Goal: Task Accomplishment & Management: Use online tool/utility

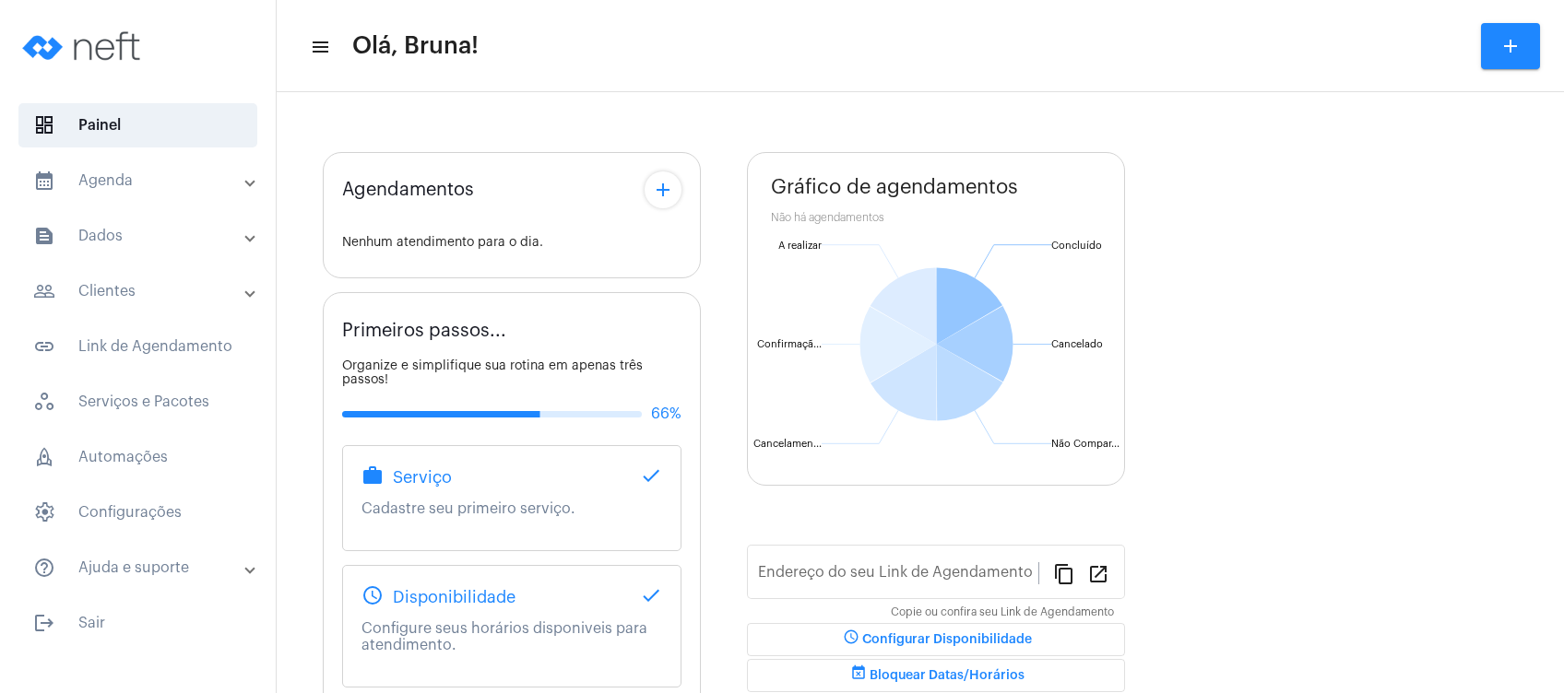
click at [172, 179] on mat-panel-title "calendar_month_outlined Agenda" at bounding box center [139, 181] width 213 height 22
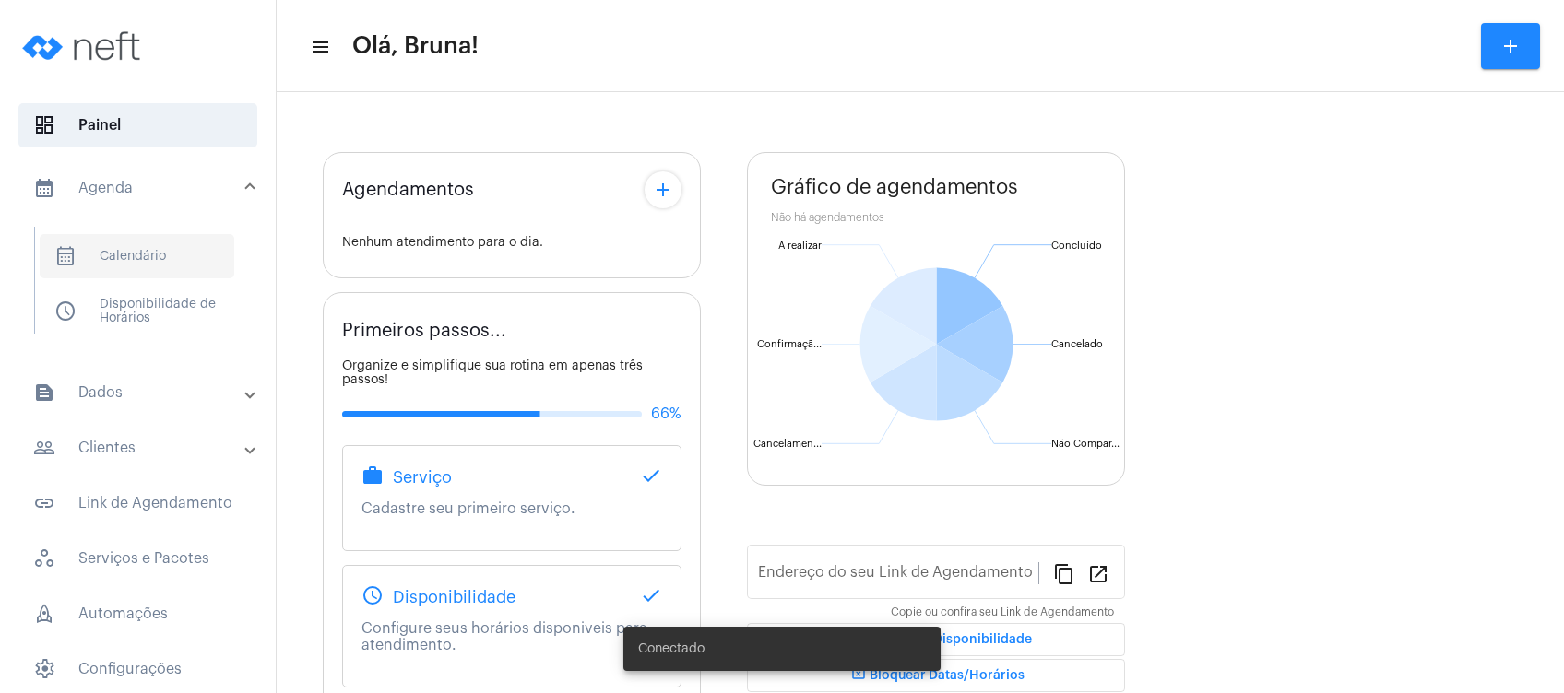
click at [152, 255] on span "calendar_month_outlined Calendário" at bounding box center [137, 256] width 195 height 44
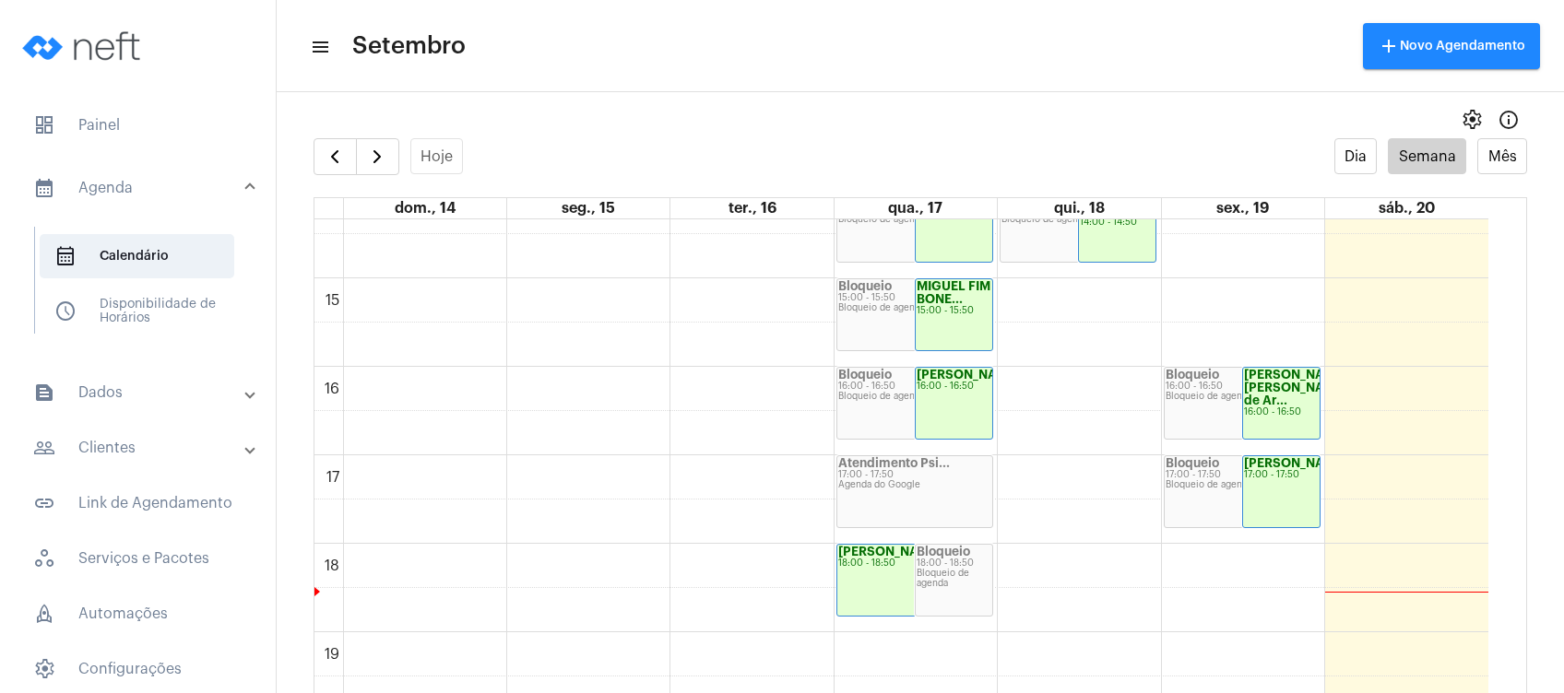
scroll to position [1613, 0]
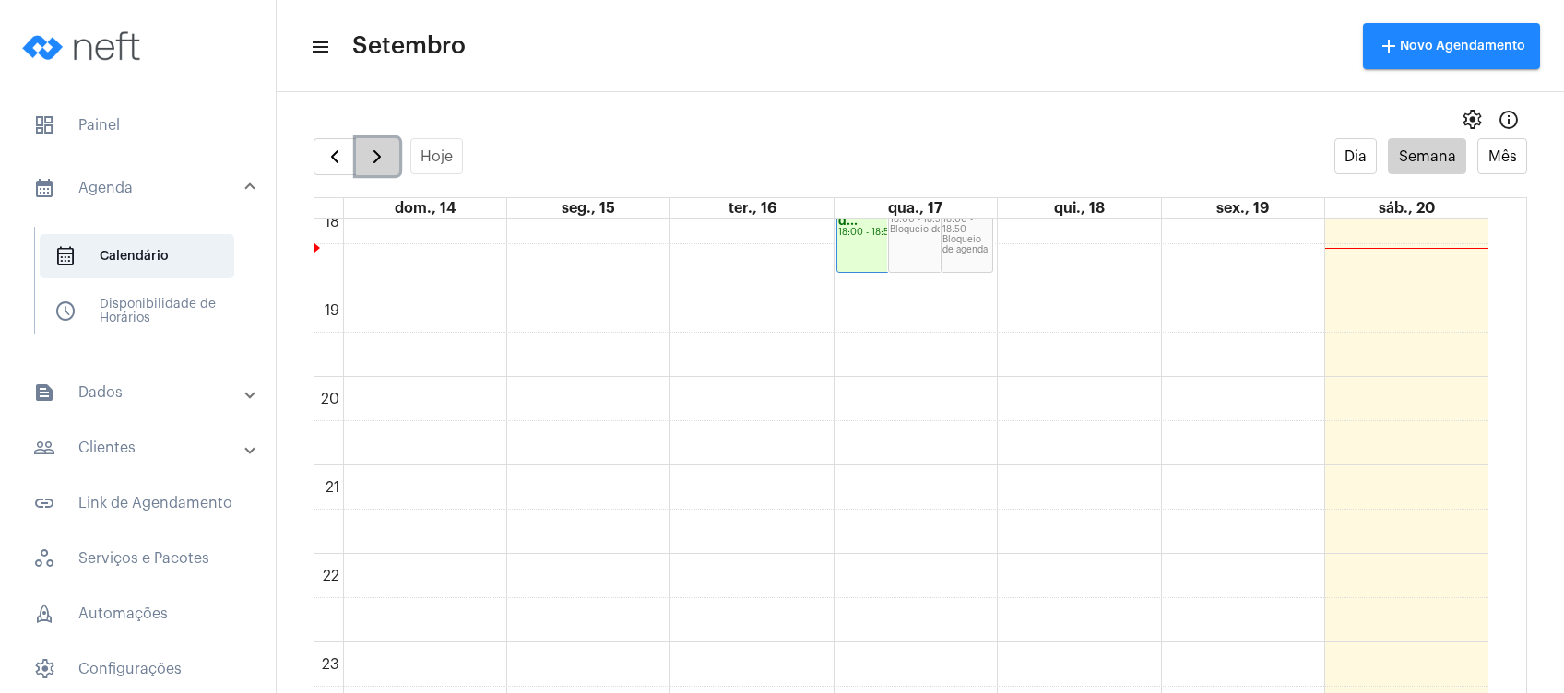
click at [371, 157] on span "button" at bounding box center [377, 157] width 22 height 22
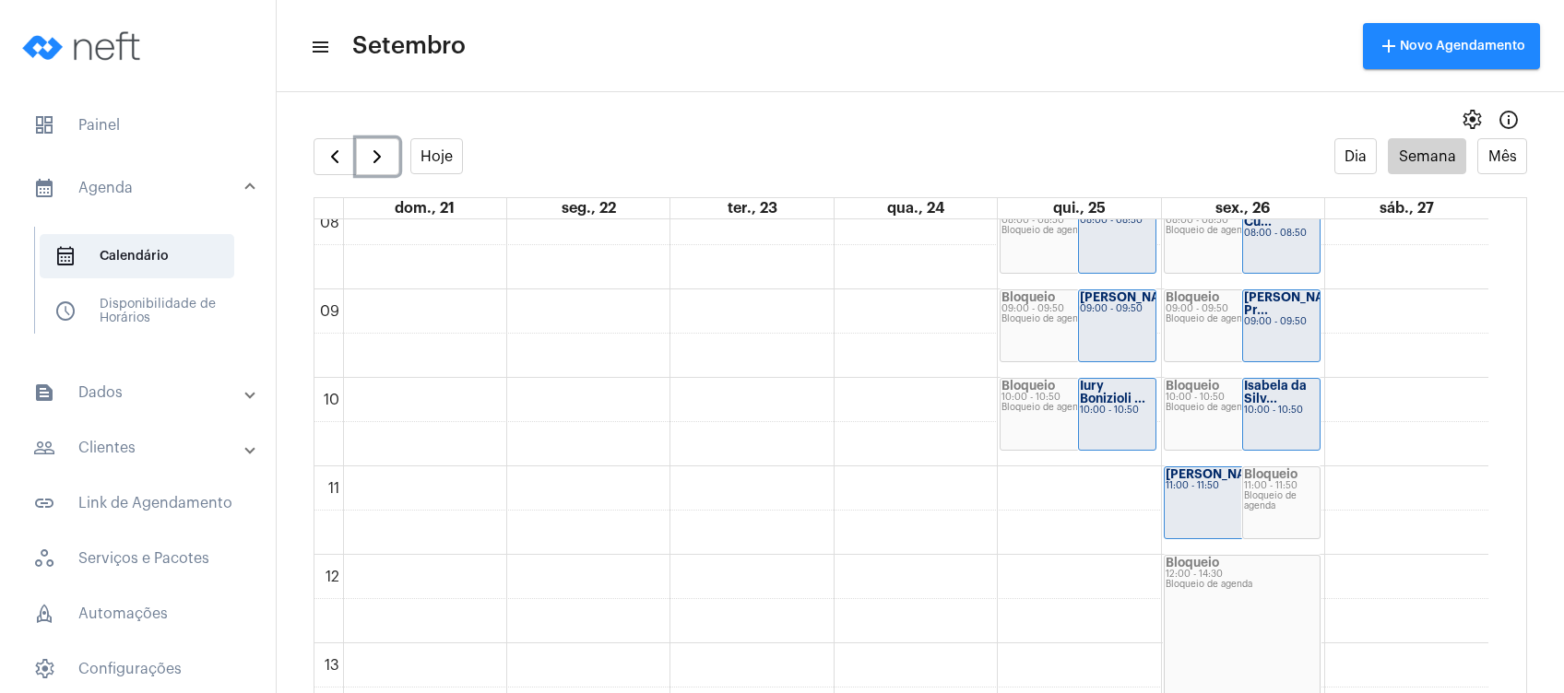
scroll to position [655, 0]
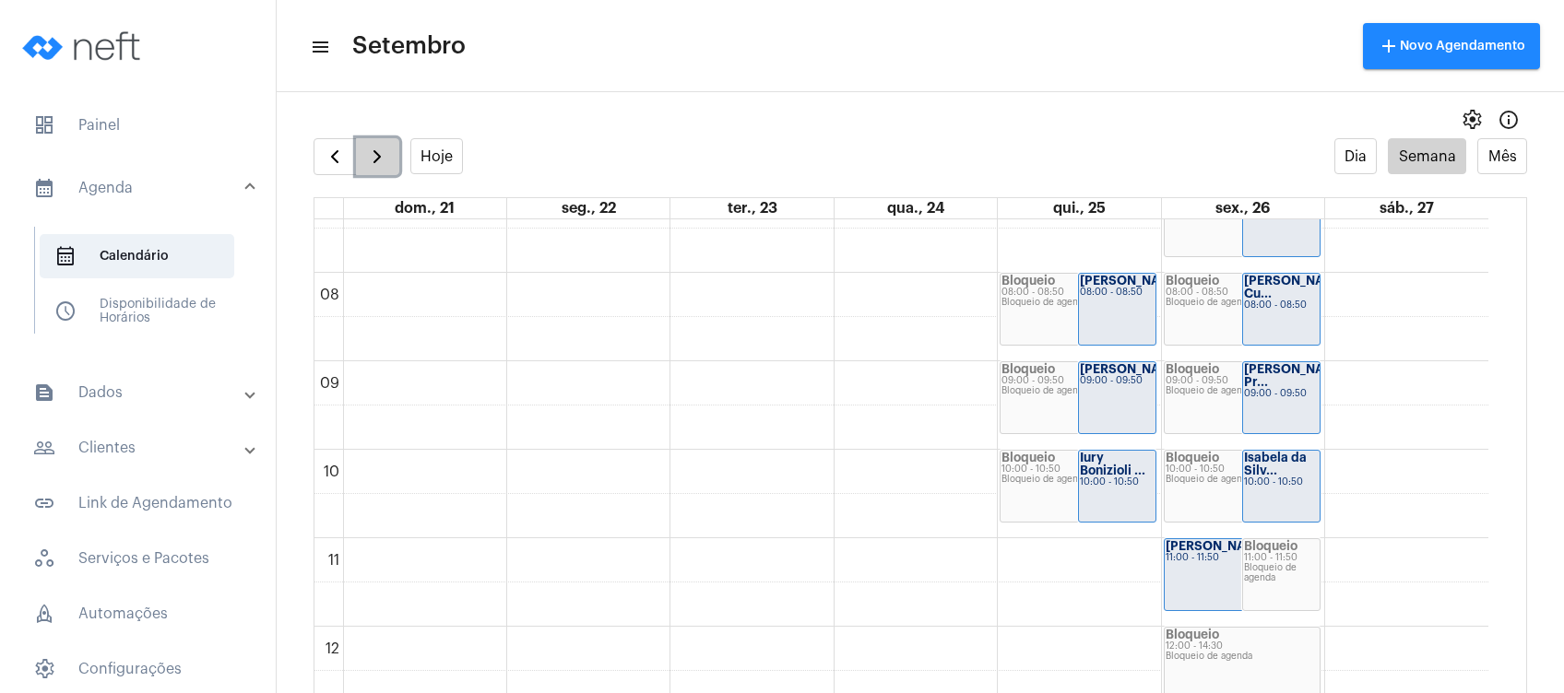
click at [384, 155] on span "button" at bounding box center [377, 157] width 22 height 22
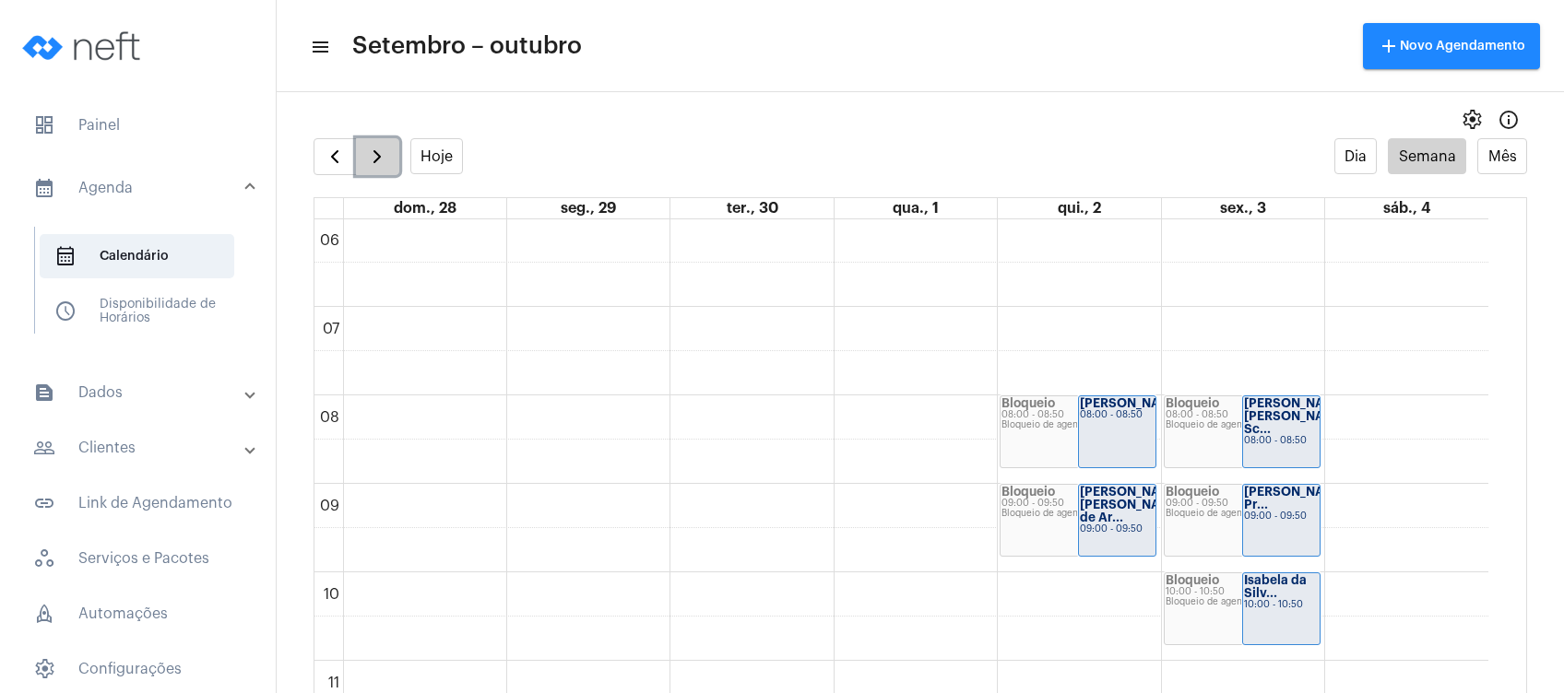
click at [384, 155] on span "button" at bounding box center [377, 157] width 22 height 22
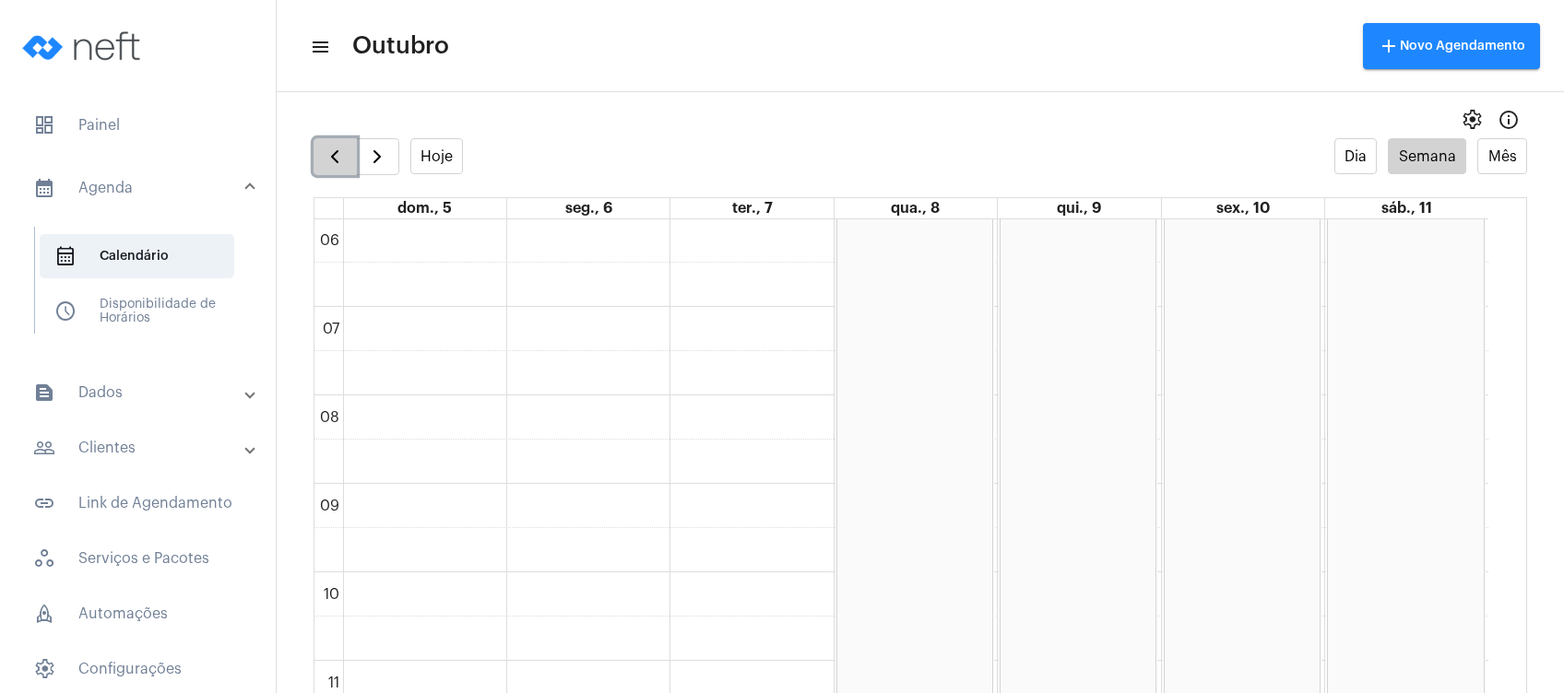
click at [347, 162] on button "button" at bounding box center [334, 156] width 43 height 37
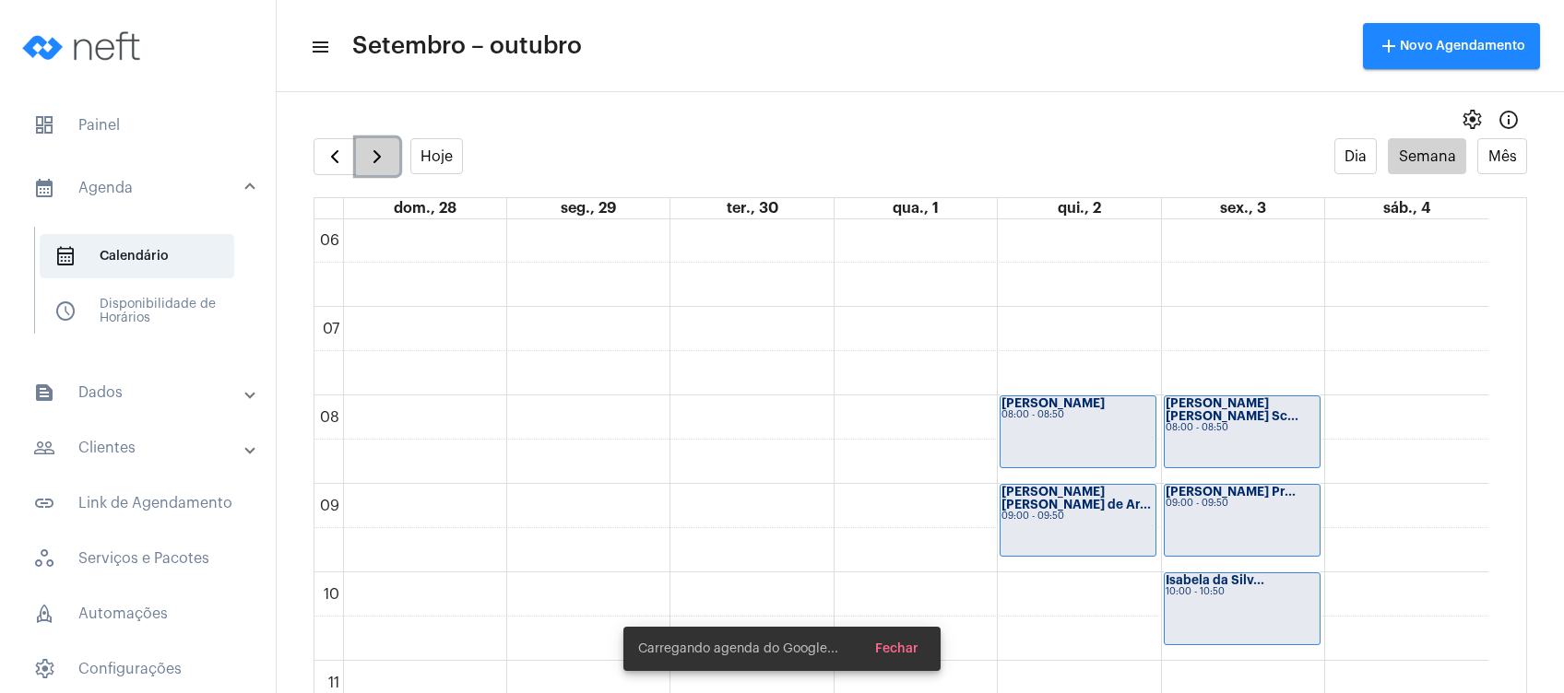
click at [372, 161] on span "button" at bounding box center [377, 157] width 22 height 22
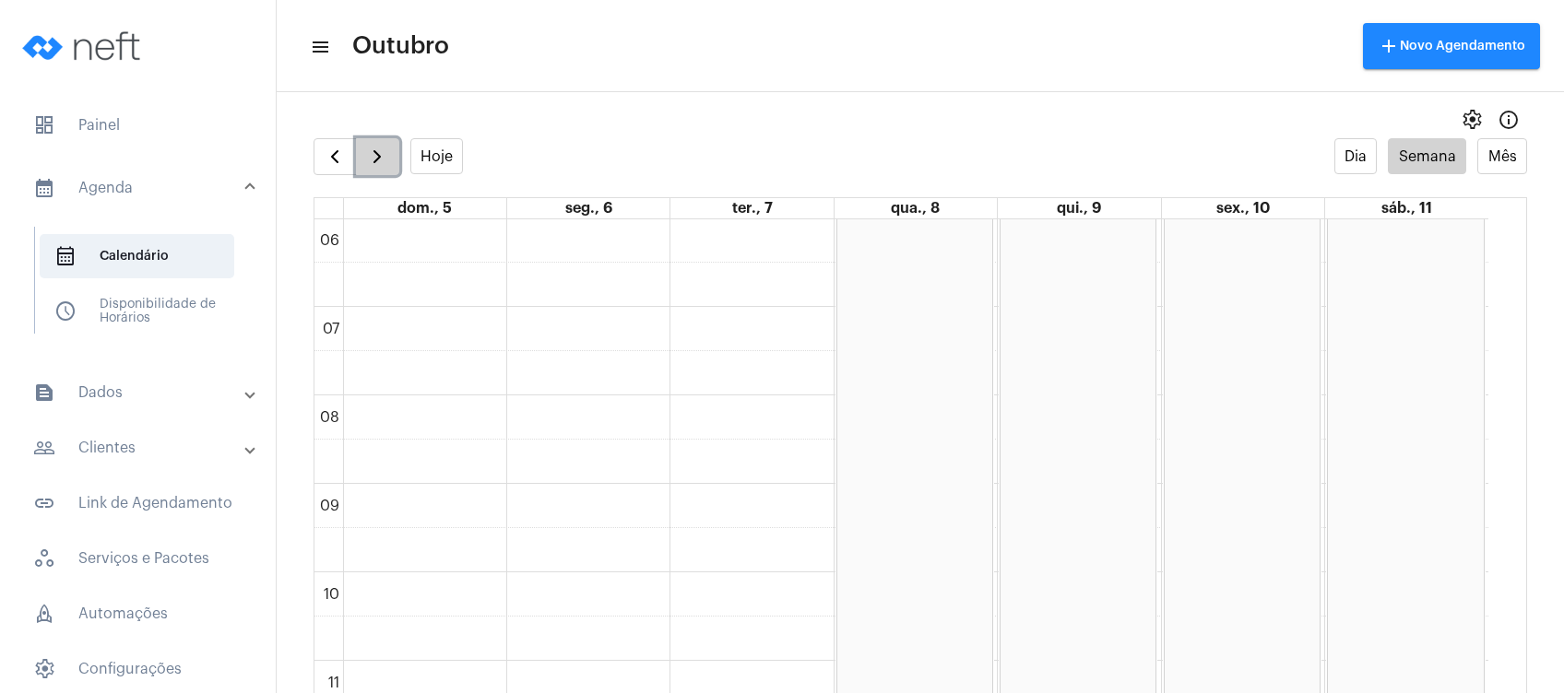
click at [366, 148] on span "button" at bounding box center [377, 157] width 22 height 22
click at [332, 160] on span "button" at bounding box center [335, 157] width 22 height 22
click at [346, 160] on span "button" at bounding box center [335, 157] width 22 height 22
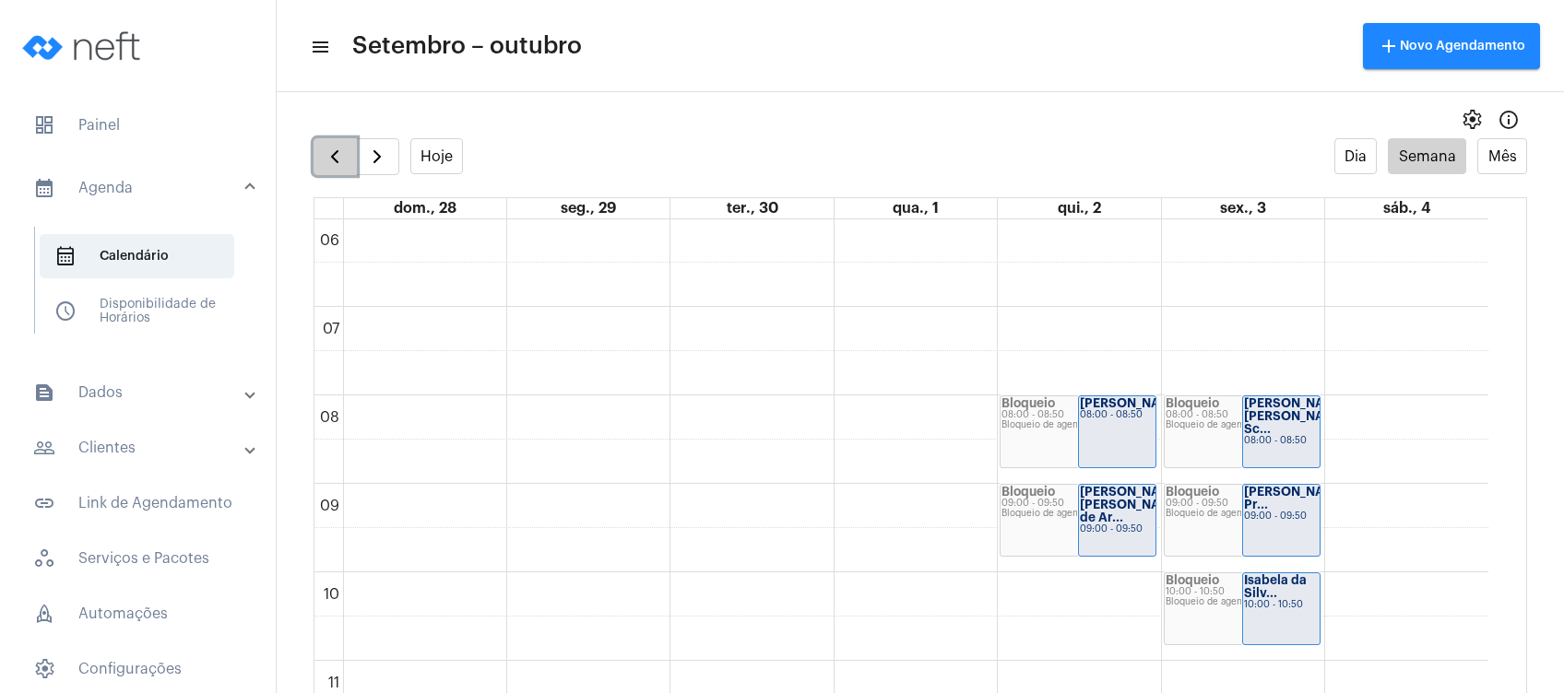
click at [346, 160] on span "button" at bounding box center [335, 157] width 22 height 22
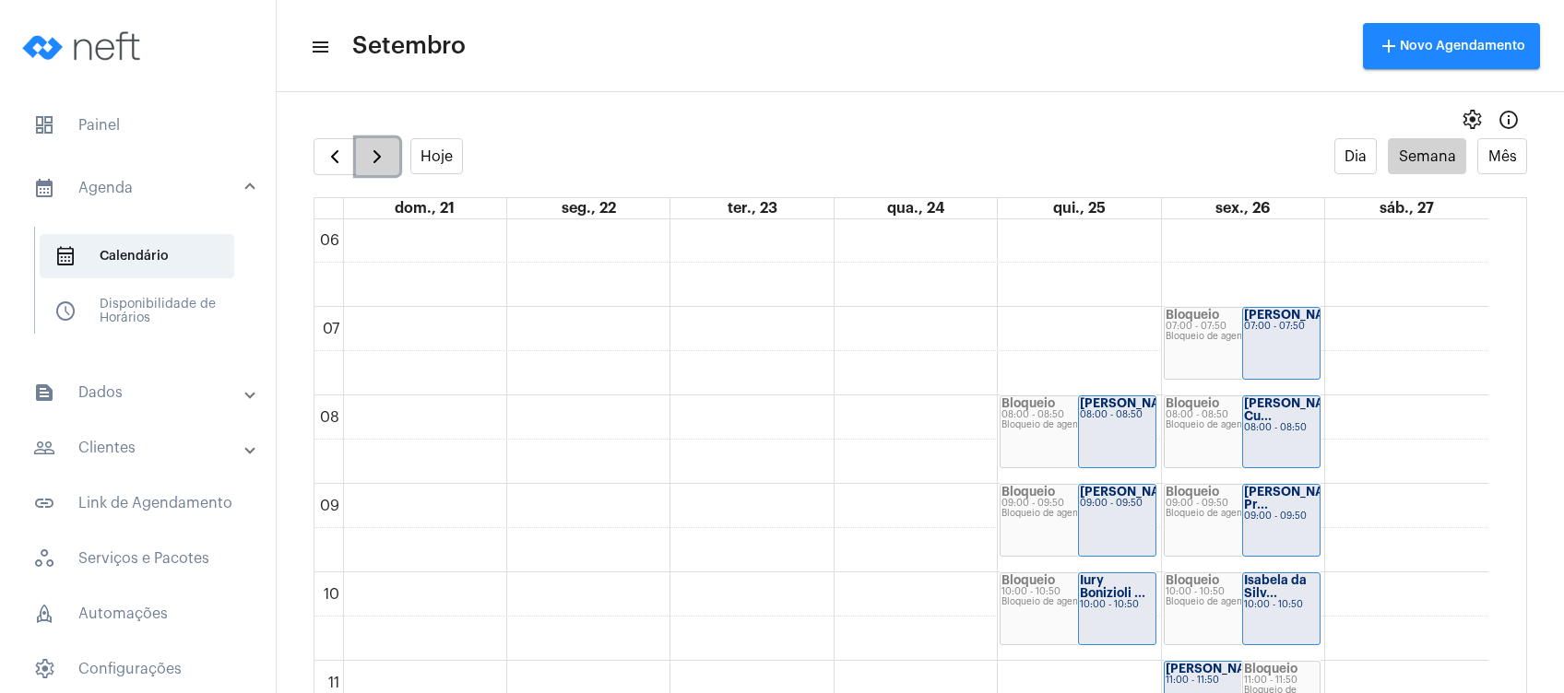
click at [378, 152] on span "button" at bounding box center [377, 157] width 22 height 22
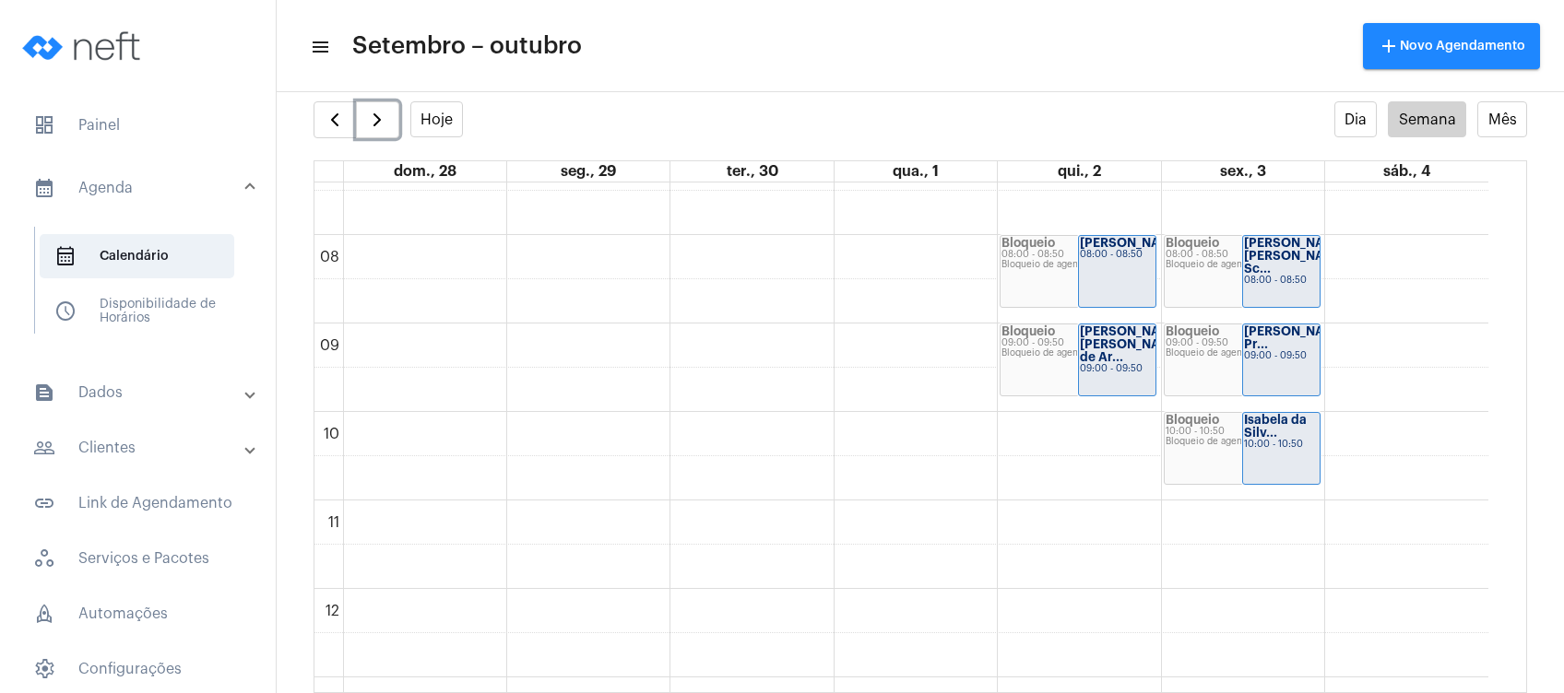
scroll to position [532, 0]
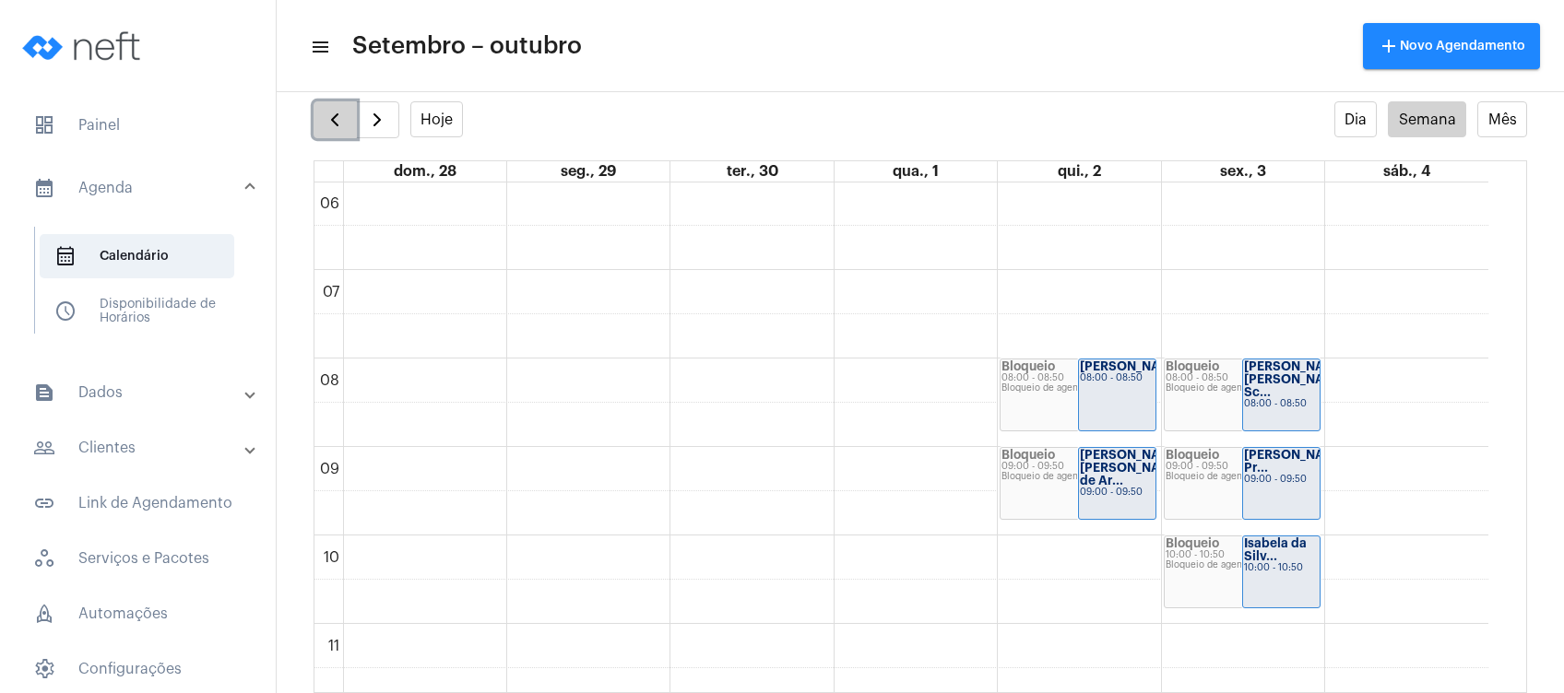
click at [328, 111] on span "button" at bounding box center [335, 120] width 22 height 22
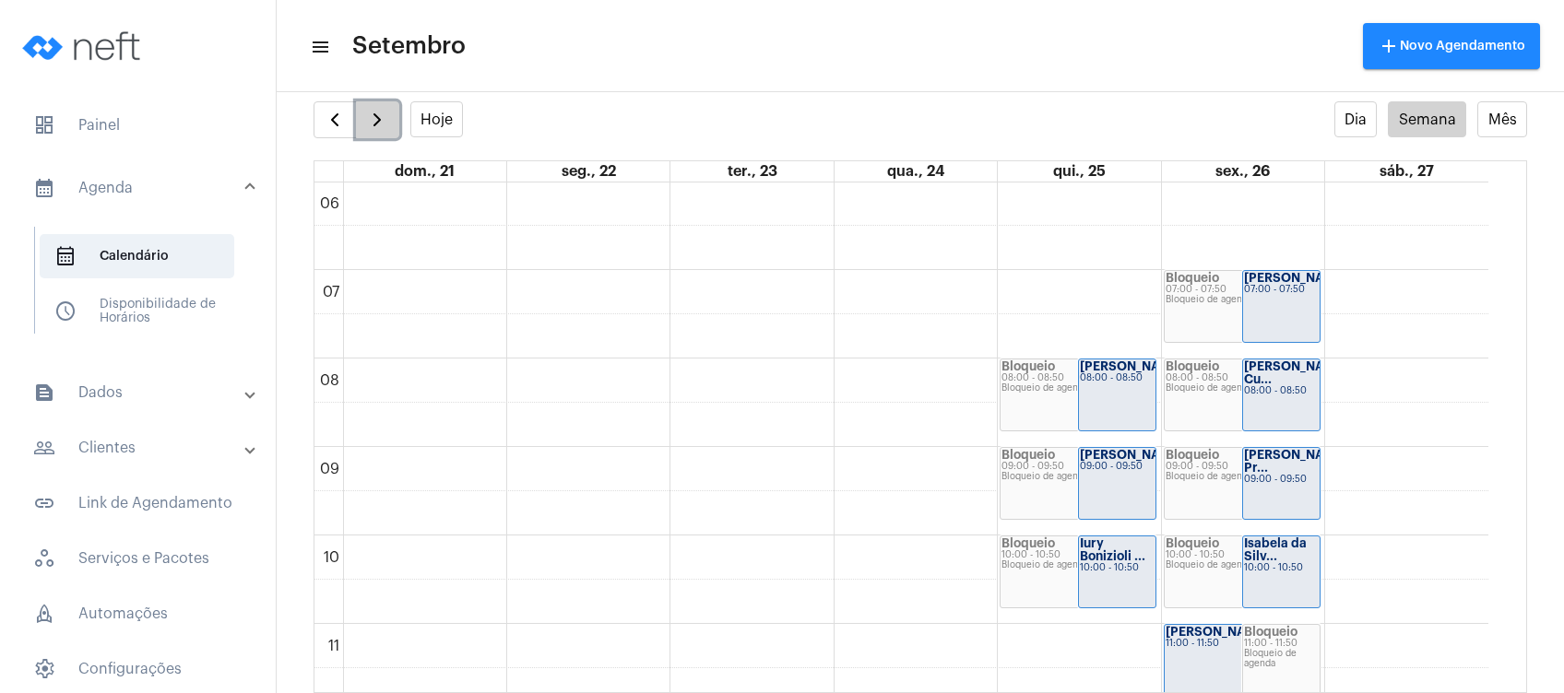
click at [375, 104] on button "button" at bounding box center [377, 119] width 43 height 37
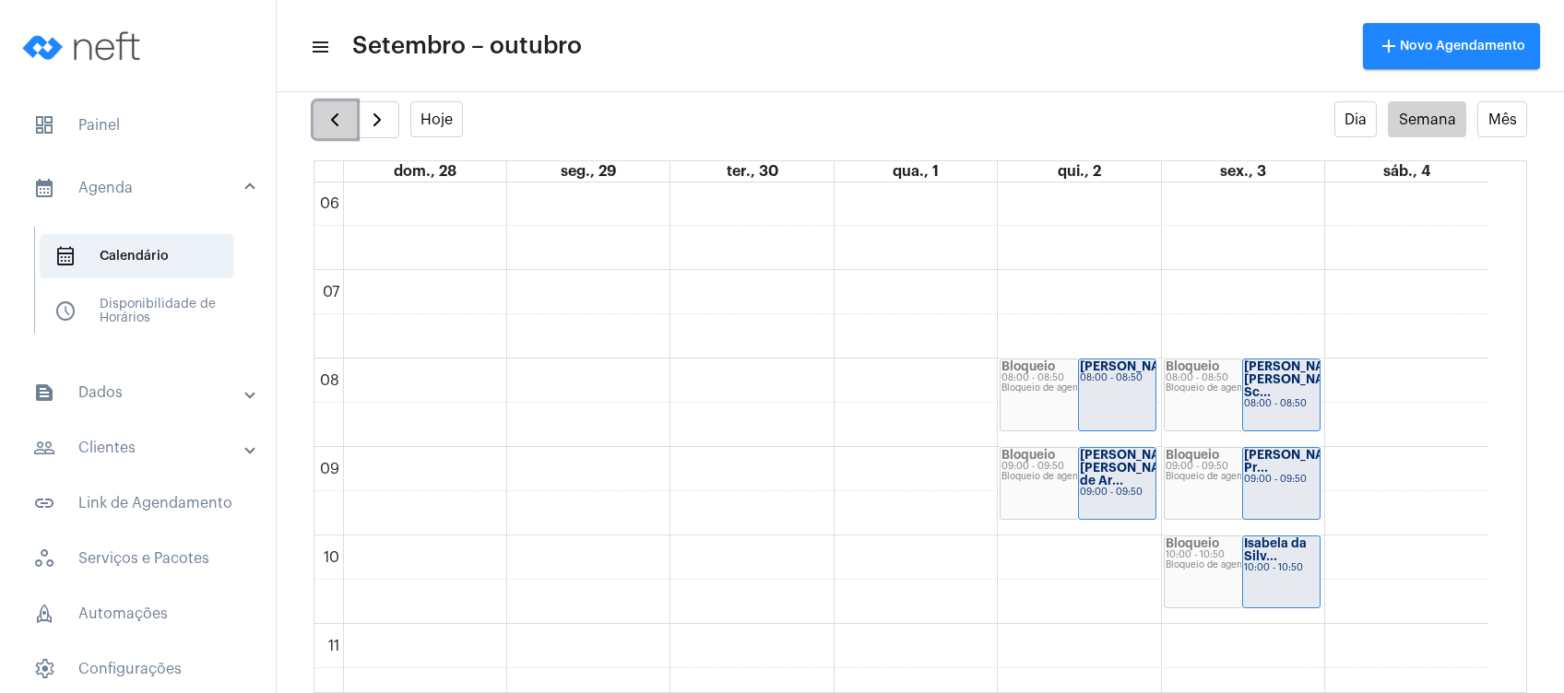
click at [336, 125] on span "button" at bounding box center [335, 120] width 22 height 22
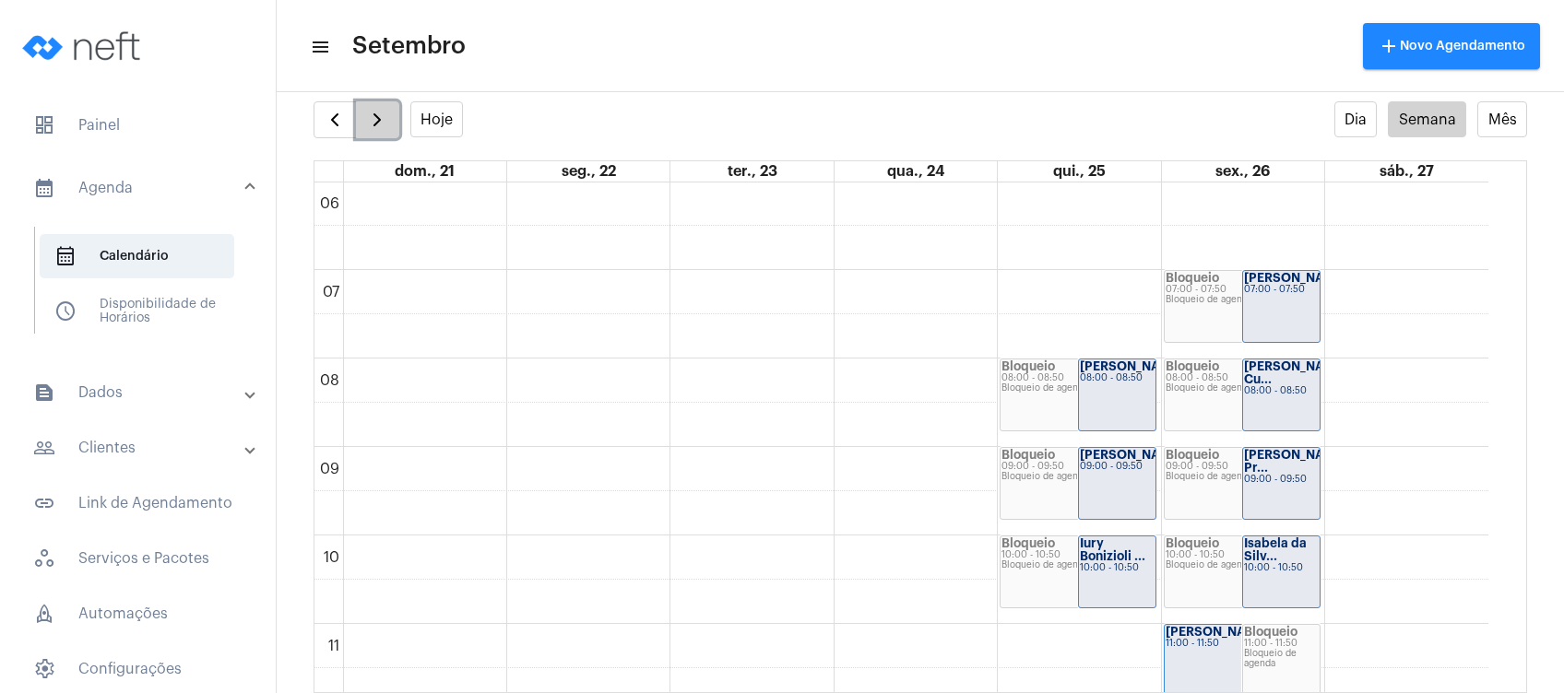
click at [366, 126] on span "button" at bounding box center [377, 120] width 22 height 22
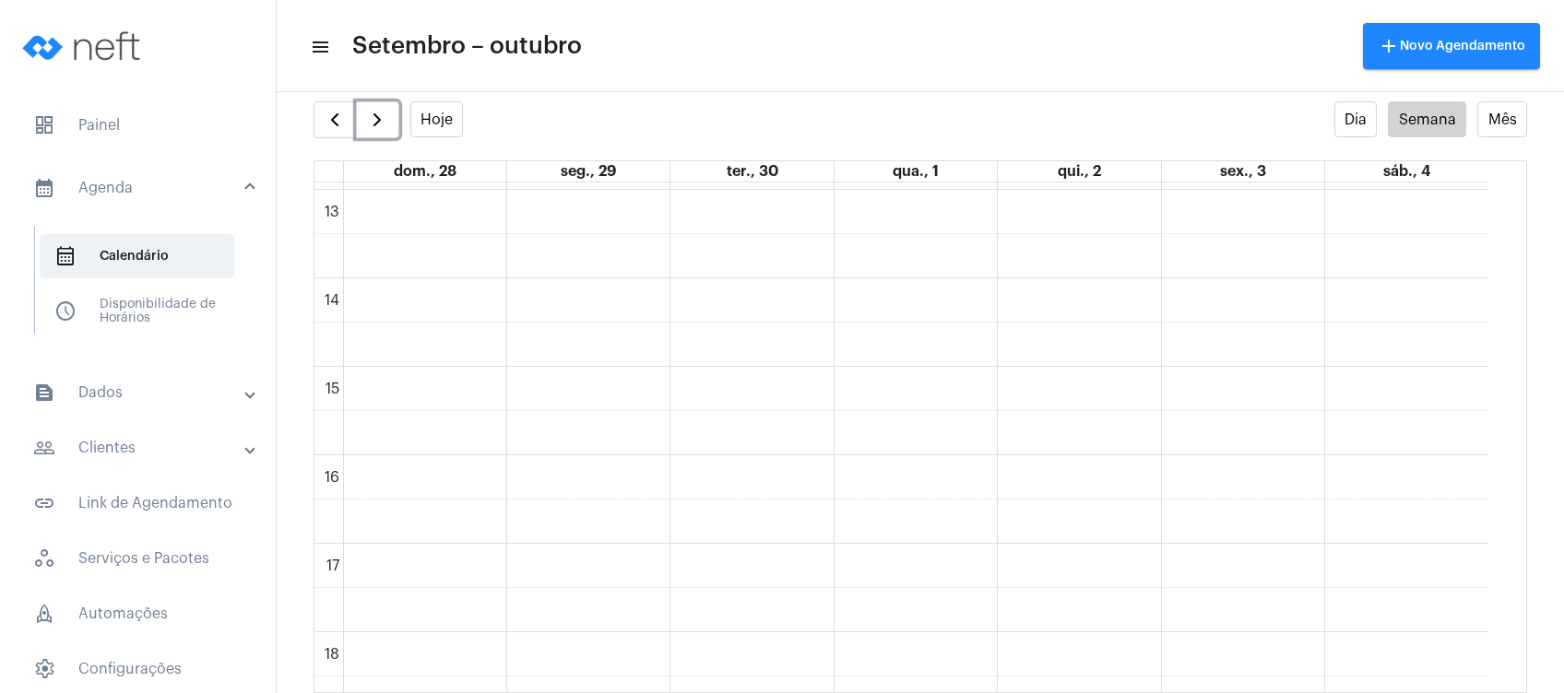
scroll to position [1147, 0]
click at [327, 116] on span "button" at bounding box center [335, 120] width 22 height 22
